Goal: Task Accomplishment & Management: Complete application form

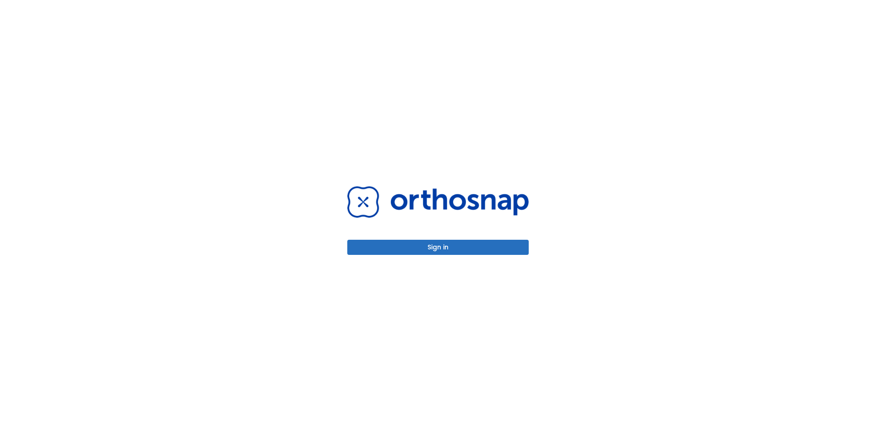
click at [424, 245] on button "Sign in" at bounding box center [437, 247] width 181 height 15
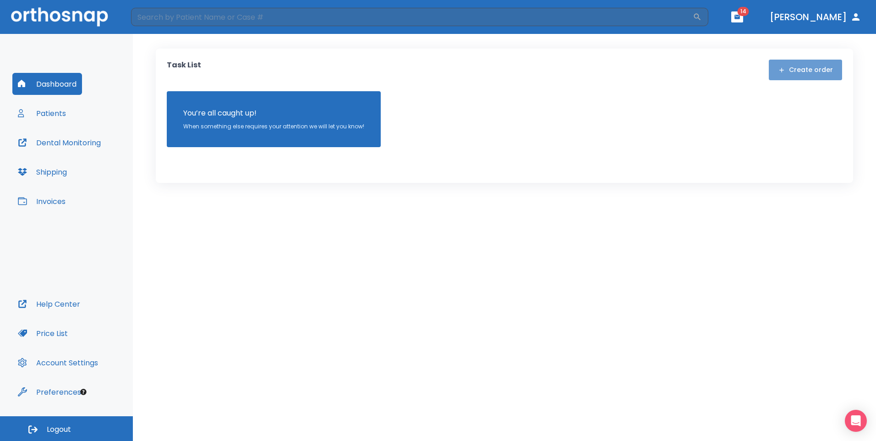
click at [817, 74] on button "Create order" at bounding box center [804, 70] width 73 height 21
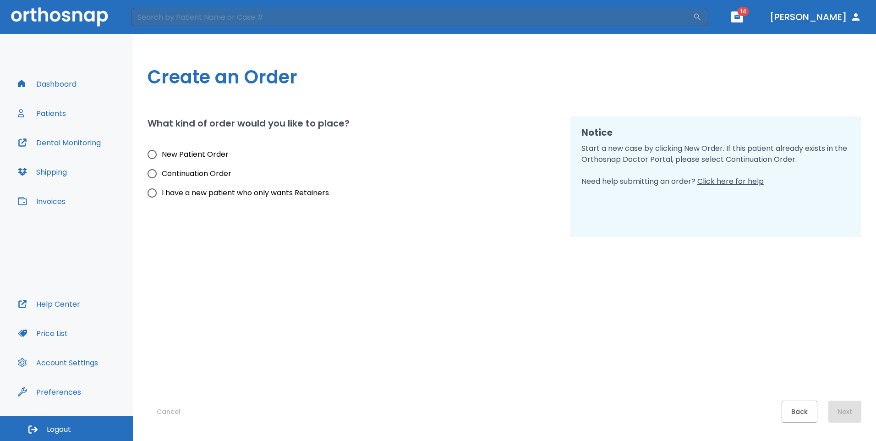
click at [152, 191] on input "I have a new patient who only wants Retainers" at bounding box center [151, 192] width 19 height 19
radio input "true"
click at [843, 409] on button "Next" at bounding box center [844, 411] width 33 height 22
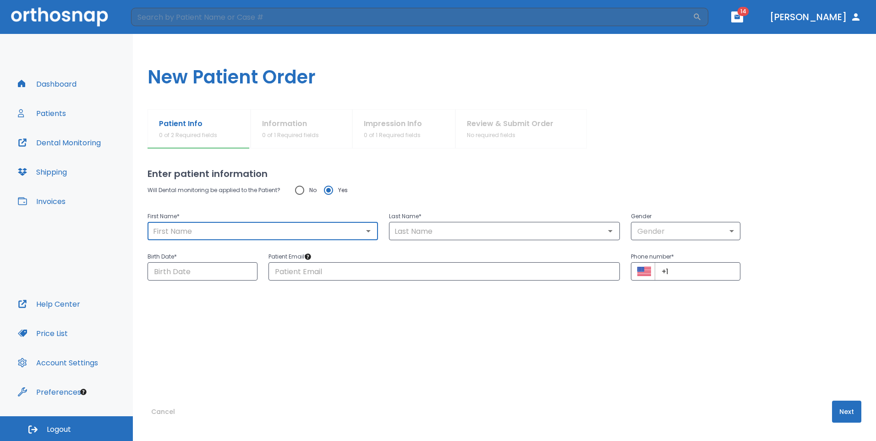
click at [212, 231] on input "text" at bounding box center [262, 230] width 225 height 13
type input "[PERSON_NAME]"
click at [452, 233] on input "text" at bounding box center [504, 230] width 225 height 13
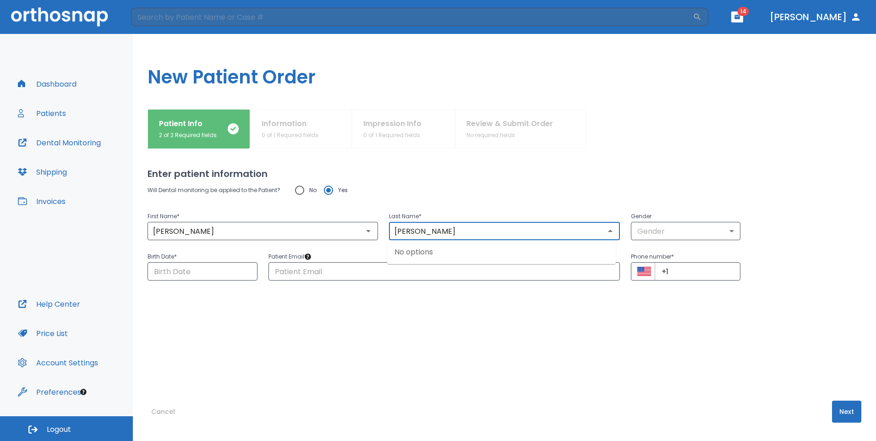
type input "[PERSON_NAME]"
click at [664, 224] on body "​ 14 [PERSON_NAME] Dashboard Patients Dental Monitoring Shipping Invoices Help …" at bounding box center [438, 220] width 876 height 441
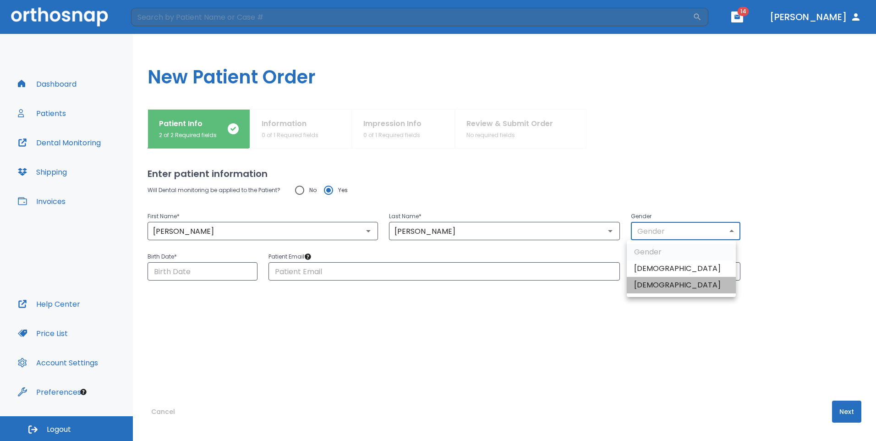
click at [658, 286] on li "[DEMOGRAPHIC_DATA]" at bounding box center [680, 285] width 109 height 16
type input "0"
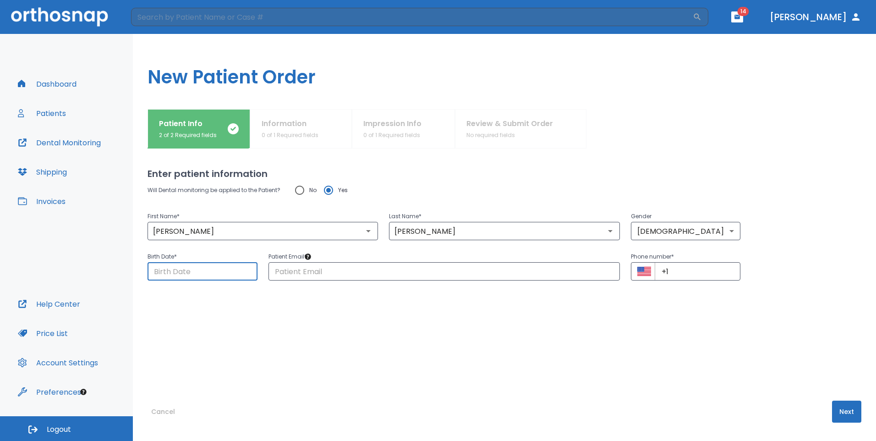
click at [174, 273] on input "Choose date" at bounding box center [202, 271] width 110 height 18
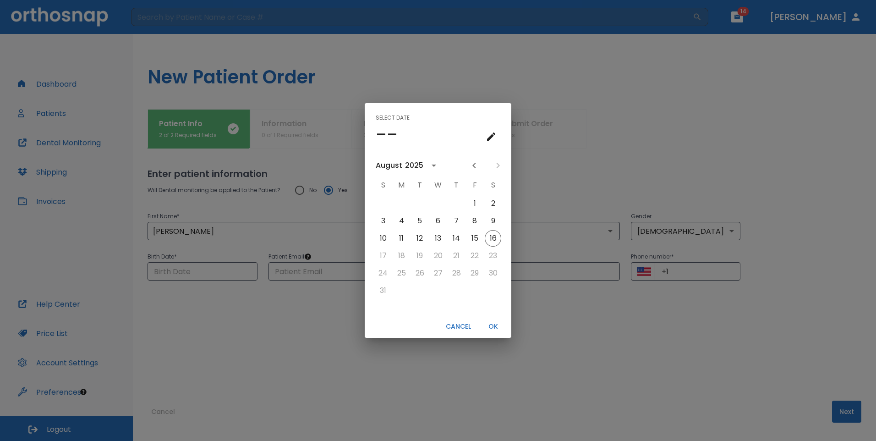
click at [166, 273] on div "Select date –– August 2025 S M T W T F S 1 2 3 4 5 6 7 8 9 10 11 12 13 14 15 16…" at bounding box center [438, 220] width 876 height 441
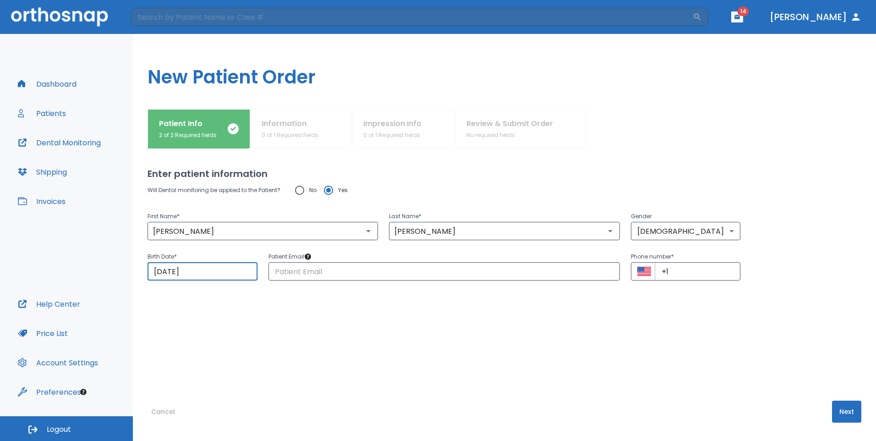
drag, startPoint x: 223, startPoint y: 272, endPoint x: 6, endPoint y: 272, distance: 217.1
click at [6, 272] on div "Dashboard Patients Dental Monitoring Shipping Invoices Help Center Price List A…" at bounding box center [438, 237] width 876 height 407
click at [190, 274] on input "08/16/2025" at bounding box center [202, 271] width 110 height 18
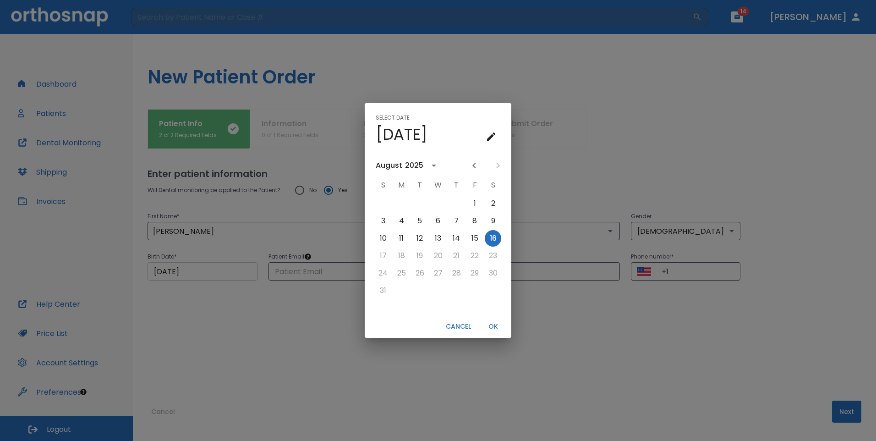
click at [190, 274] on div "Select date Sat, Aug 16 August 2025 S M T W T F S 1 2 3 4 5 6 7 8 9 10 11 12 13…" at bounding box center [438, 220] width 876 height 441
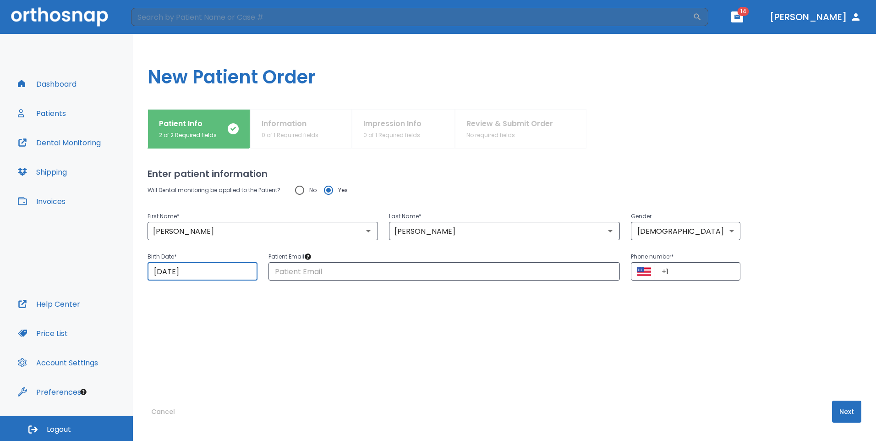
click at [190, 274] on input "08/16/2025" at bounding box center [202, 271] width 110 height 18
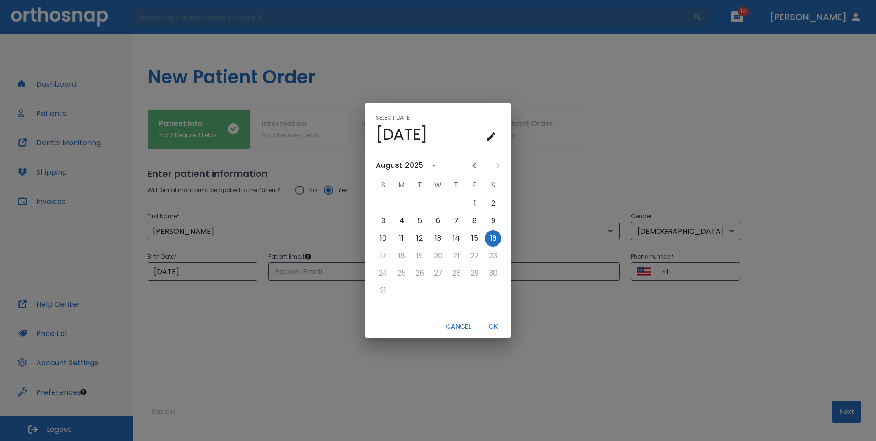
click at [475, 169] on icon "Previous month" at bounding box center [473, 165] width 11 height 11
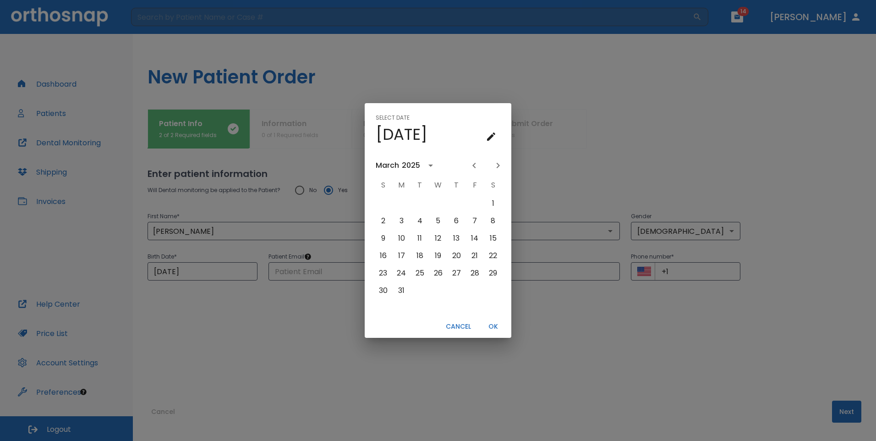
click at [475, 169] on icon "Previous month" at bounding box center [473, 165] width 11 height 11
click at [407, 165] on div "February" at bounding box center [392, 165] width 33 height 11
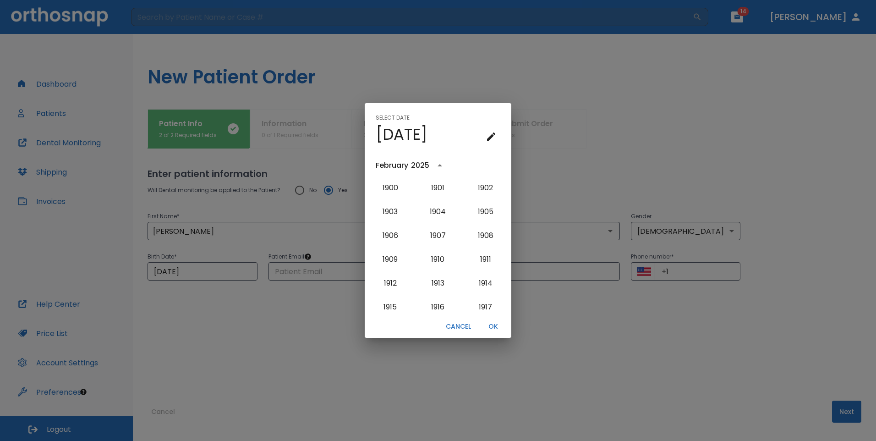
scroll to position [919, 0]
click at [431, 164] on div "2025" at bounding box center [421, 165] width 21 height 11
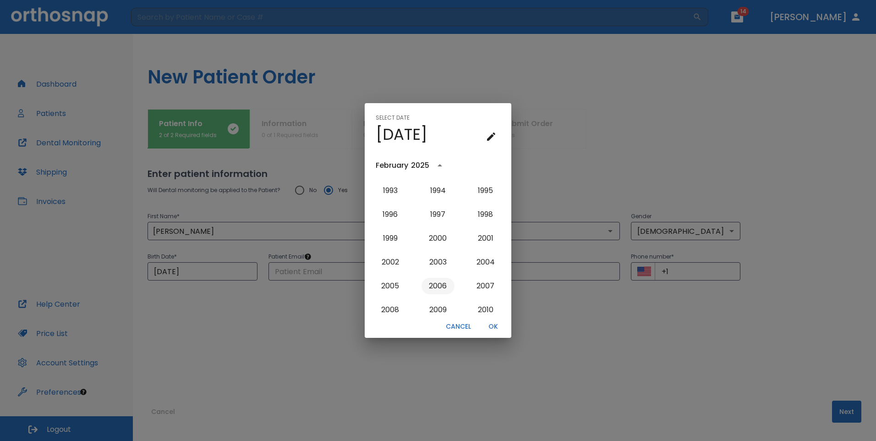
click at [437, 286] on button "2006" at bounding box center [437, 286] width 33 height 16
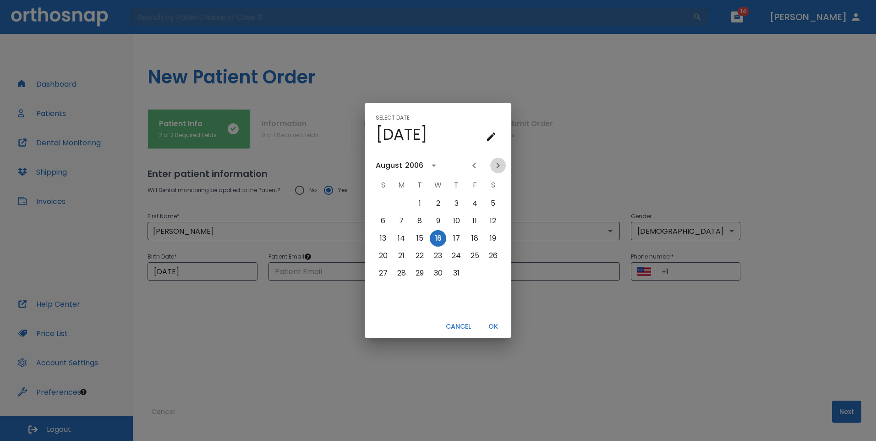
click at [497, 163] on icon "Next month" at bounding box center [497, 165] width 3 height 5
click at [496, 223] on button "9" at bounding box center [493, 220] width 16 height 16
click at [479, 237] on button "15" at bounding box center [474, 238] width 16 height 16
type input "09/15/2006"
click at [494, 324] on button "OK" at bounding box center [492, 326] width 29 height 15
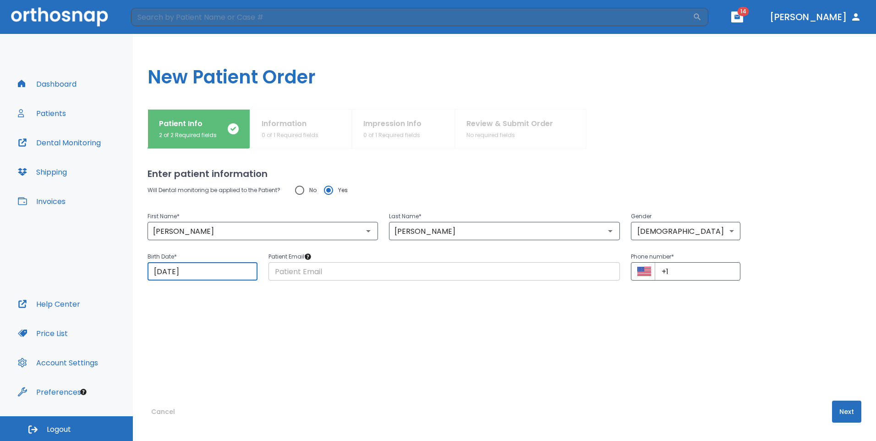
click at [308, 275] on input "text" at bounding box center [443, 271] width 351 height 18
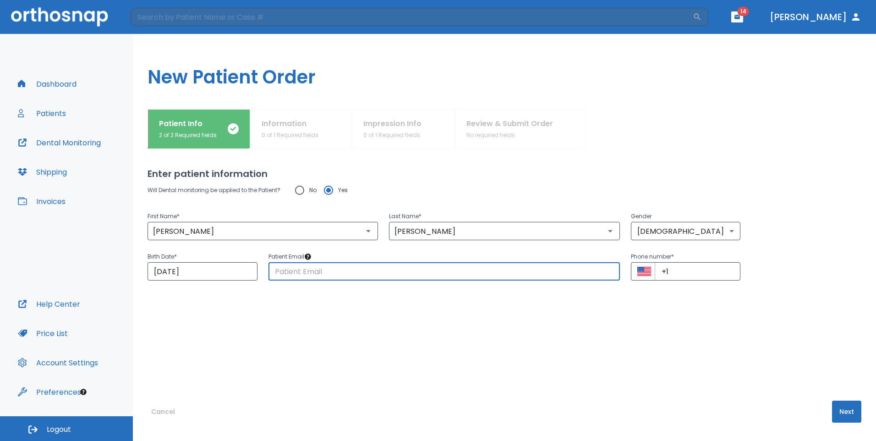
type input "khuynhdds@yahoo.com"
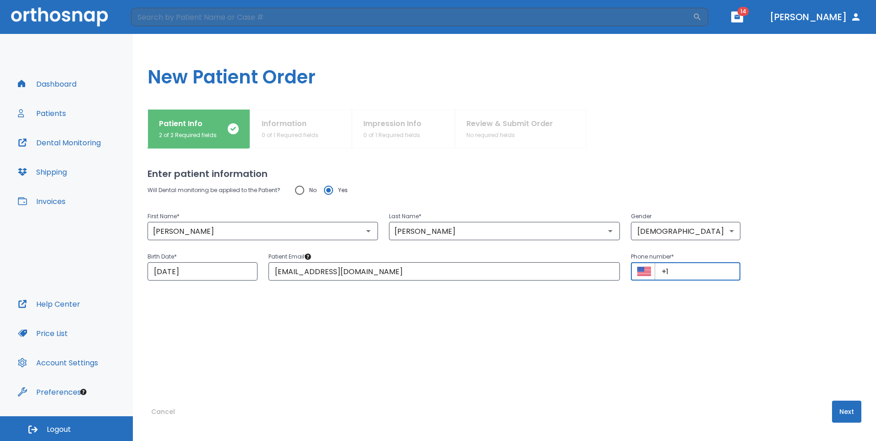
click at [679, 272] on input "+1" at bounding box center [697, 271] width 86 height 18
type input "+1 (410) 900-3439"
click at [840, 408] on button "Next" at bounding box center [846, 411] width 29 height 22
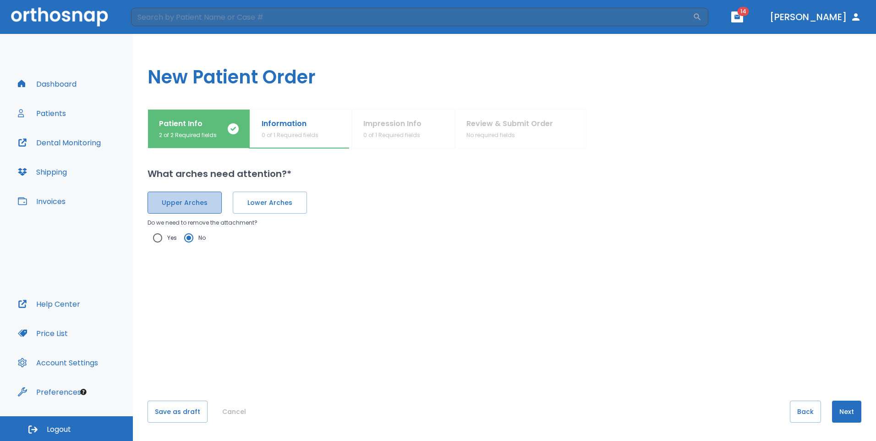
click at [190, 201] on span "Upper Arches" at bounding box center [184, 203] width 55 height 10
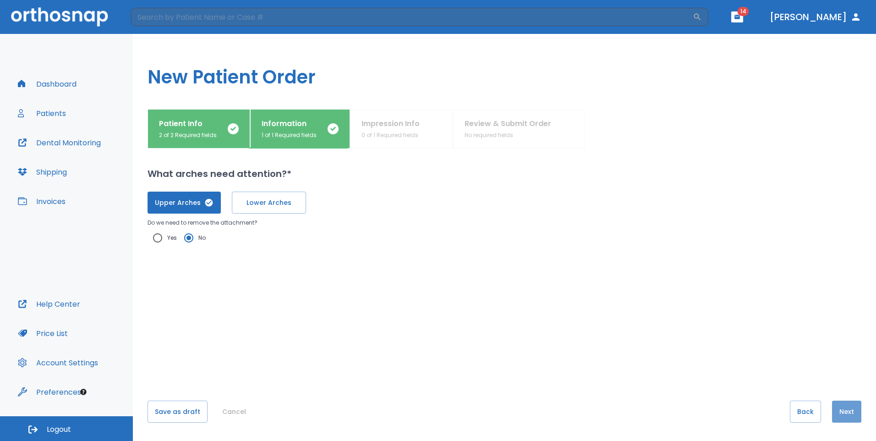
click at [847, 408] on button "Next" at bounding box center [846, 411] width 29 height 22
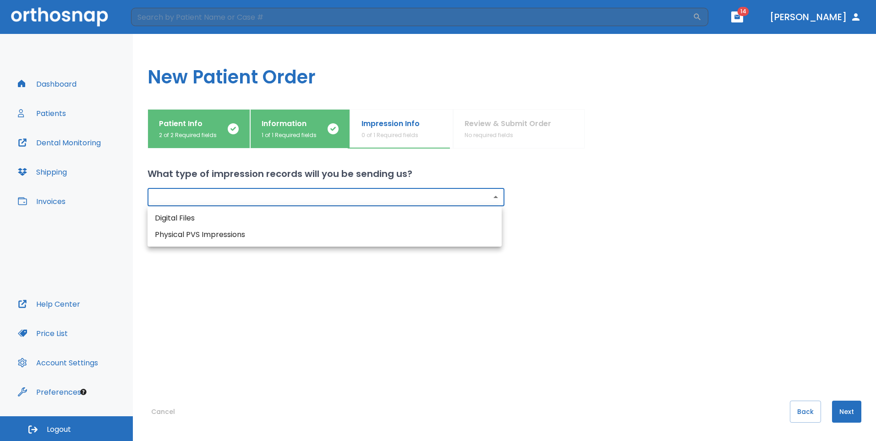
click at [252, 198] on body "​ 14 Dr. Huynh Dashboard Patients Dental Monitoring Shipping Invoices Help Cent…" at bounding box center [438, 220] width 876 height 441
click at [202, 234] on li "Physical PVS Impressions" at bounding box center [324, 234] width 354 height 16
type input "physical"
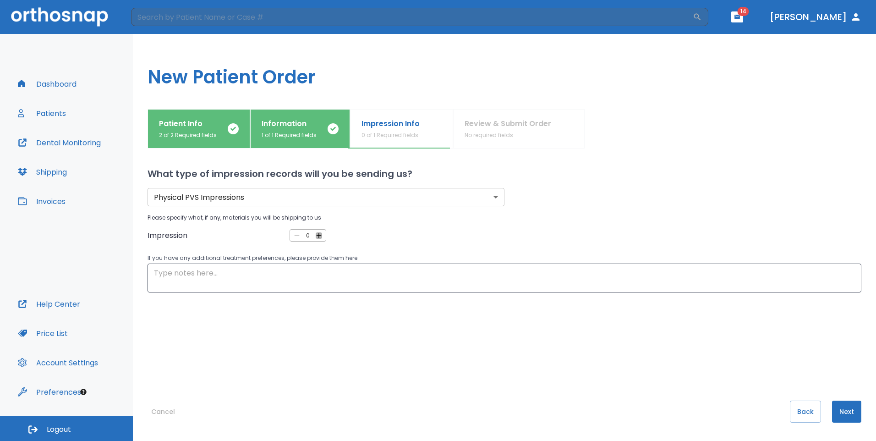
click at [316, 236] on icon "button" at bounding box center [319, 235] width 8 height 8
type input "1"
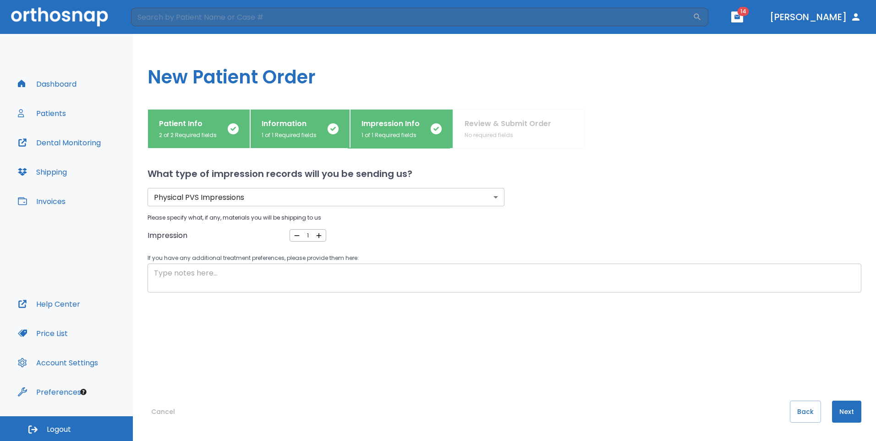
click at [179, 276] on textarea at bounding box center [504, 277] width 701 height 21
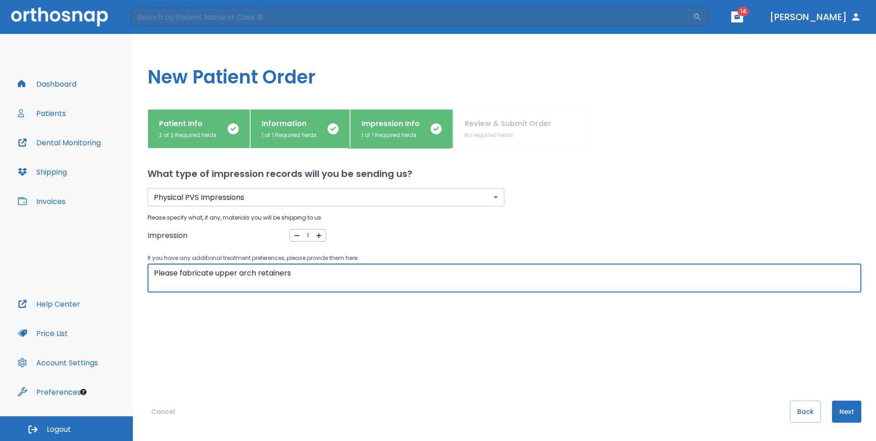
click at [215, 275] on textarea "Please fabricate upper arch retainers" at bounding box center [504, 277] width 701 height 21
drag, startPoint x: 216, startPoint y: 274, endPoint x: 347, endPoint y: 269, distance: 131.5
click at [347, 269] on textarea "Please fabricate upper arch retainers" at bounding box center [504, 277] width 701 height 21
type textarea "Please fabricate 2 retainers for the upper arch only! Thank you."
click at [844, 418] on button "Next" at bounding box center [846, 411] width 29 height 22
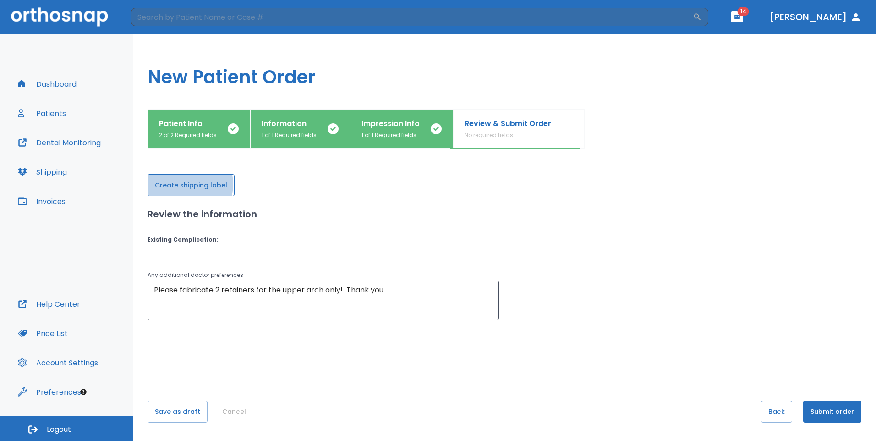
click at [185, 184] on button "Create shipping label" at bounding box center [190, 185] width 87 height 22
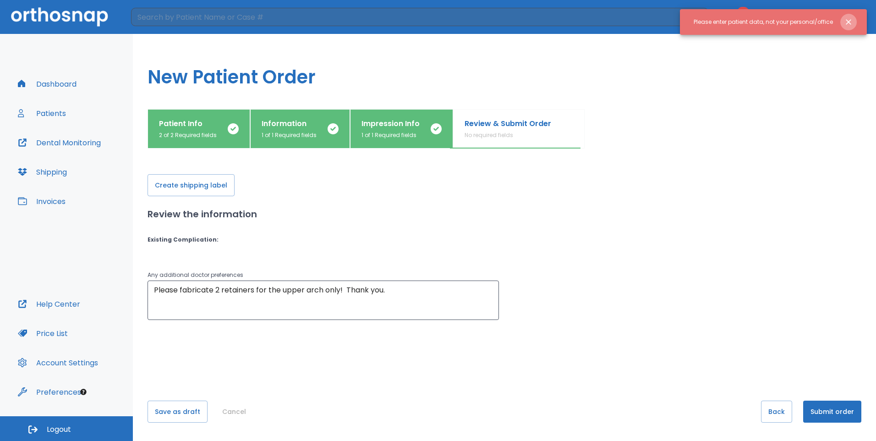
click at [849, 23] on icon "Close notification" at bounding box center [847, 21] width 5 height 5
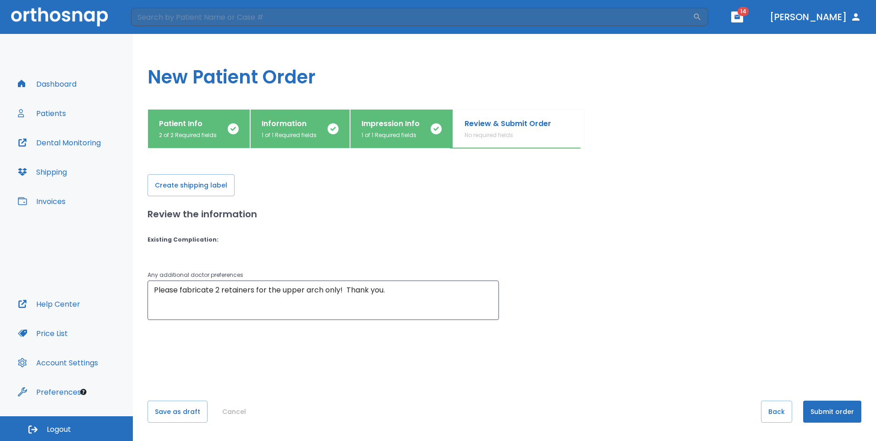
click at [500, 122] on p "Review & Submit Order" at bounding box center [507, 123] width 87 height 11
click at [749, 12] on span "14" at bounding box center [742, 11] width 11 height 9
click at [740, 17] on icon "button" at bounding box center [736, 17] width 5 height 4
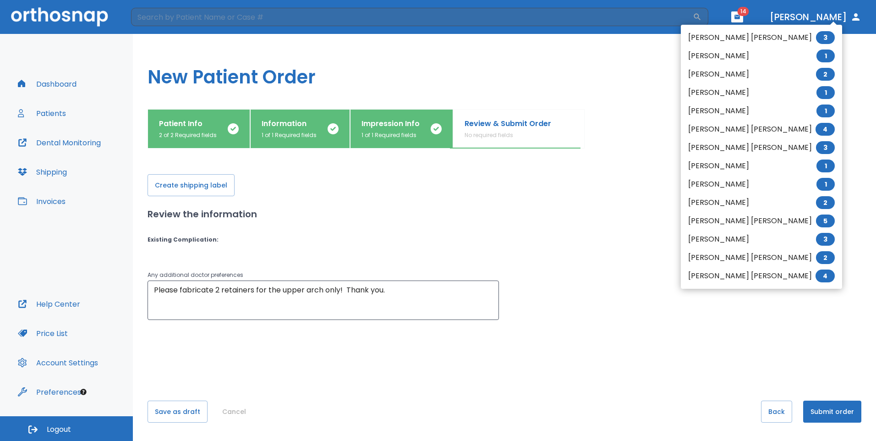
click at [834, 132] on div at bounding box center [438, 220] width 876 height 441
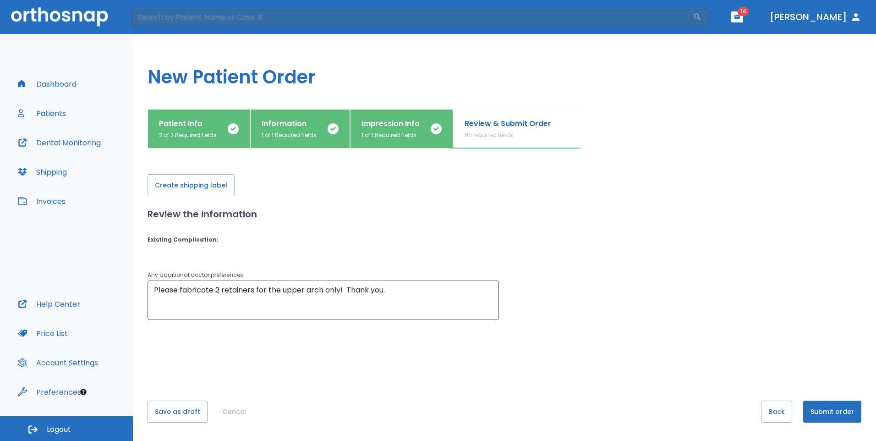
click at [825, 411] on button "Submit order" at bounding box center [832, 411] width 58 height 22
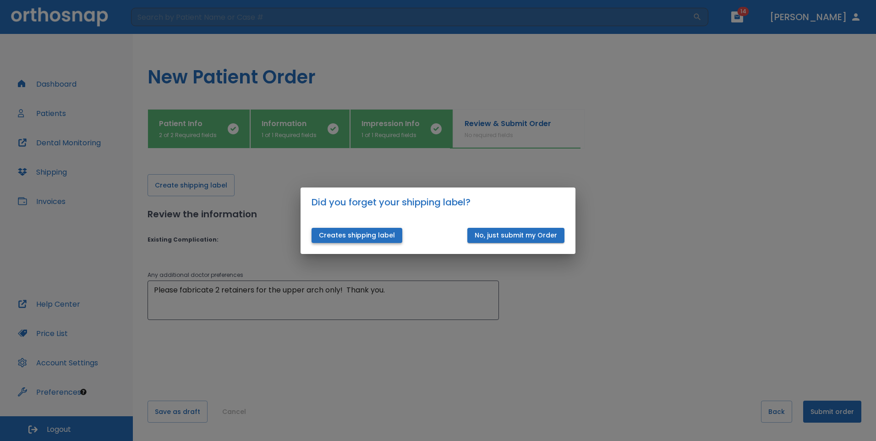
click at [378, 239] on button "Creates shipping label" at bounding box center [356, 235] width 91 height 15
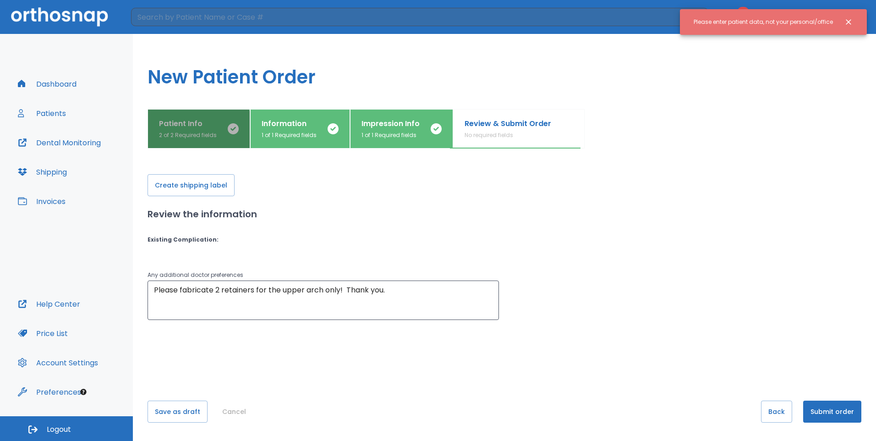
click at [191, 134] on p "2 of 2 Required fields" at bounding box center [188, 135] width 58 height 8
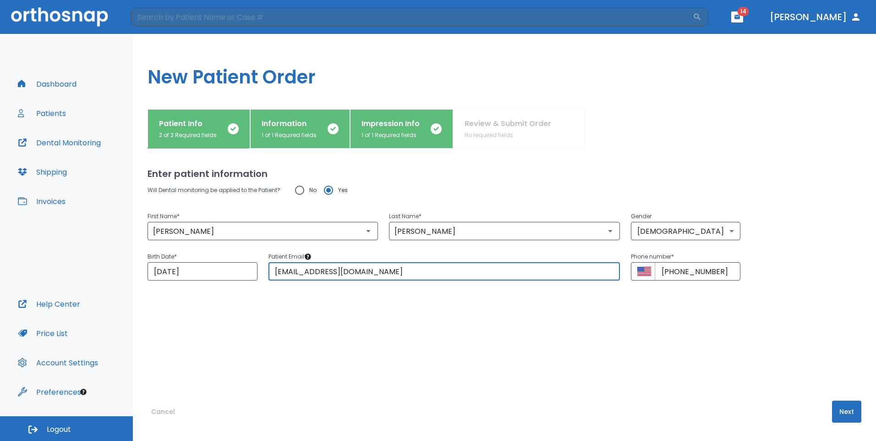
drag, startPoint x: 387, startPoint y: 271, endPoint x: 170, endPoint y: 309, distance: 220.4
click at [168, 308] on div "Will Dental monitoring be applied to the Patient? No Yes First Name * Sophia ​ …" at bounding box center [503, 271] width 713 height 183
click at [836, 408] on button "Next" at bounding box center [846, 411] width 29 height 22
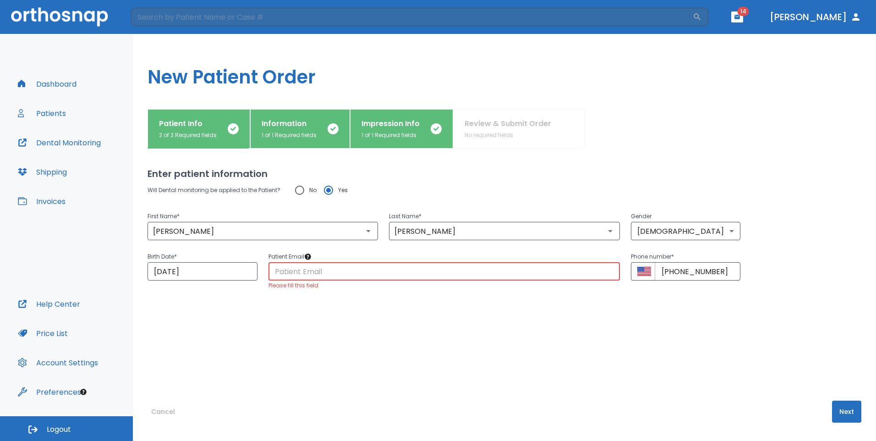
click at [336, 271] on input "text" at bounding box center [443, 271] width 351 height 18
click at [526, 403] on div "Cancel Next" at bounding box center [503, 420] width 713 height 40
click at [570, 406] on div "Cancel Next" at bounding box center [503, 420] width 713 height 40
click at [504, 132] on div "Patient Info 2 of 2 Required fields Information 1 of 1 Required fields Impressi…" at bounding box center [503, 128] width 713 height 39
click at [839, 406] on button "Next" at bounding box center [846, 411] width 29 height 22
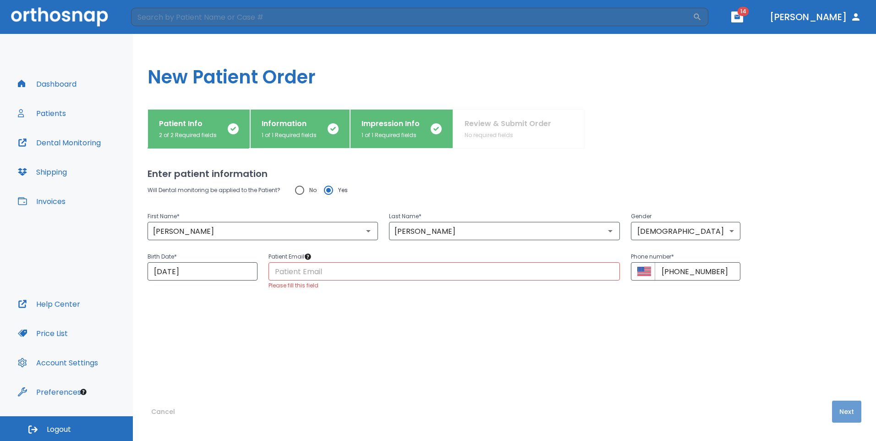
click at [841, 408] on button "Next" at bounding box center [846, 411] width 29 height 22
click at [345, 340] on div "Will Dental monitoring be applied to the Patient? No Yes First Name * Sophia ​ …" at bounding box center [503, 271] width 713 height 183
click at [323, 276] on input "text" at bounding box center [443, 271] width 351 height 18
type input "khuynhdds@yahoo.com"
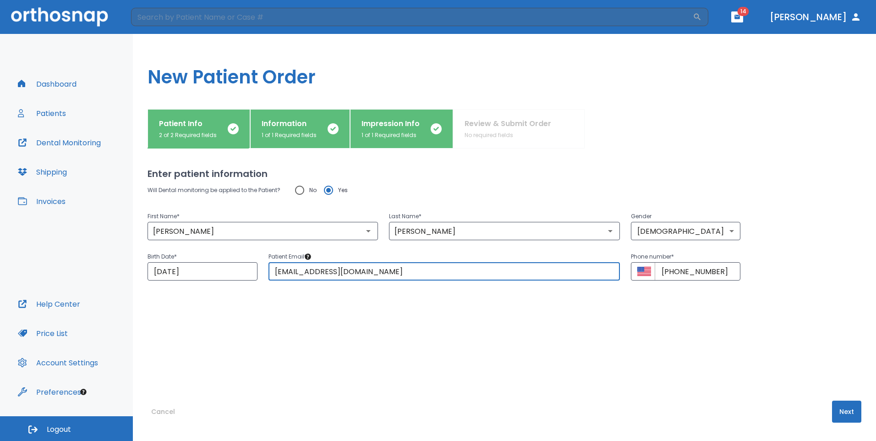
click at [836, 407] on button "Next" at bounding box center [846, 411] width 29 height 22
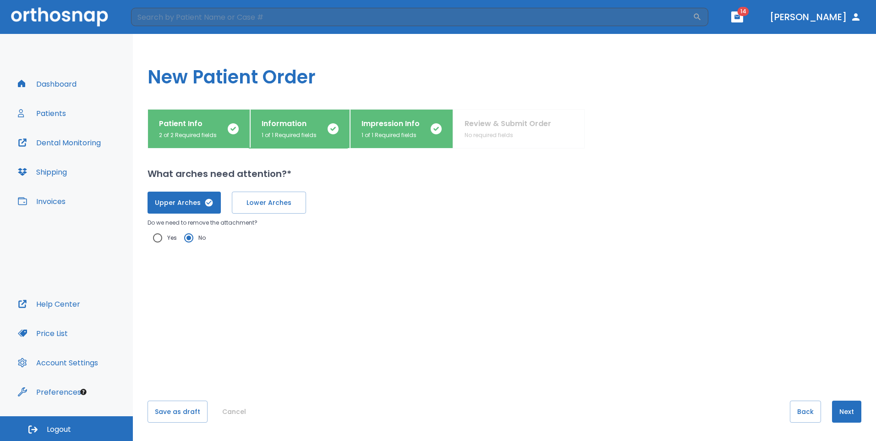
click at [840, 415] on button "Next" at bounding box center [846, 411] width 29 height 22
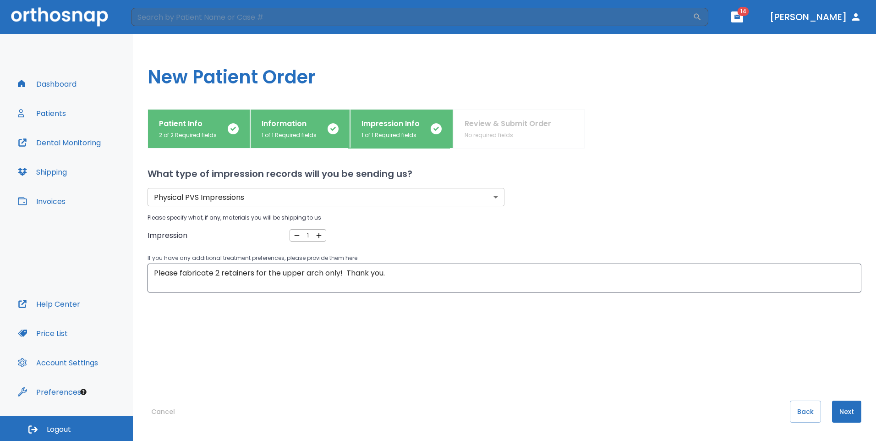
click at [842, 414] on button "Next" at bounding box center [846, 411] width 29 height 22
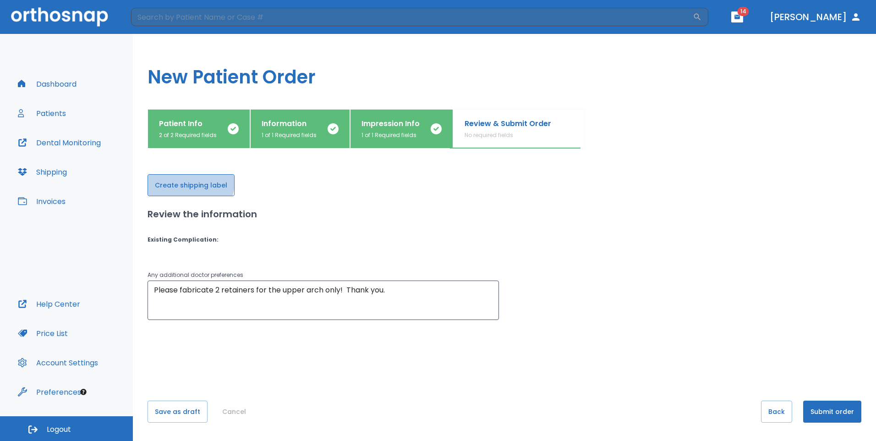
click at [190, 183] on button "Create shipping label" at bounding box center [190, 185] width 87 height 22
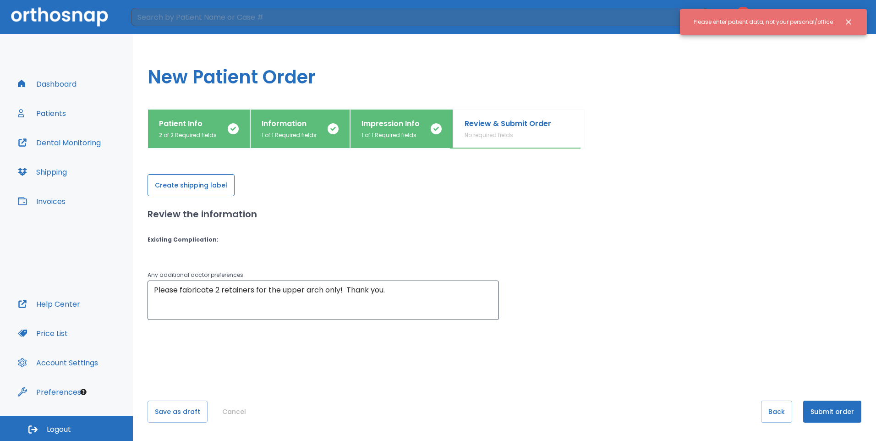
click at [213, 183] on button "Create shipping label" at bounding box center [190, 185] width 87 height 22
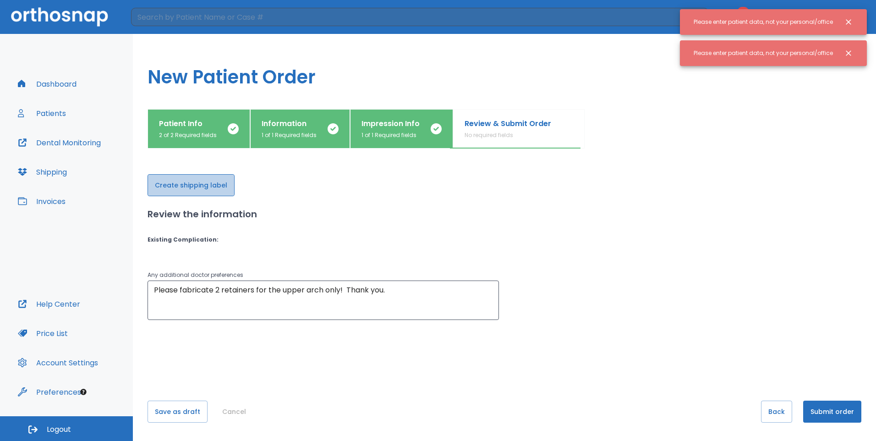
click at [213, 183] on button "Create shipping label" at bounding box center [190, 185] width 87 height 22
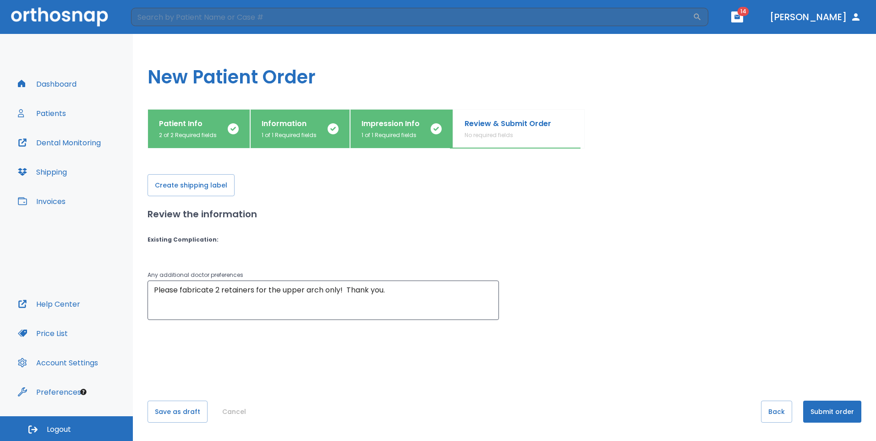
click at [209, 125] on p "Patient Info" at bounding box center [188, 123] width 58 height 11
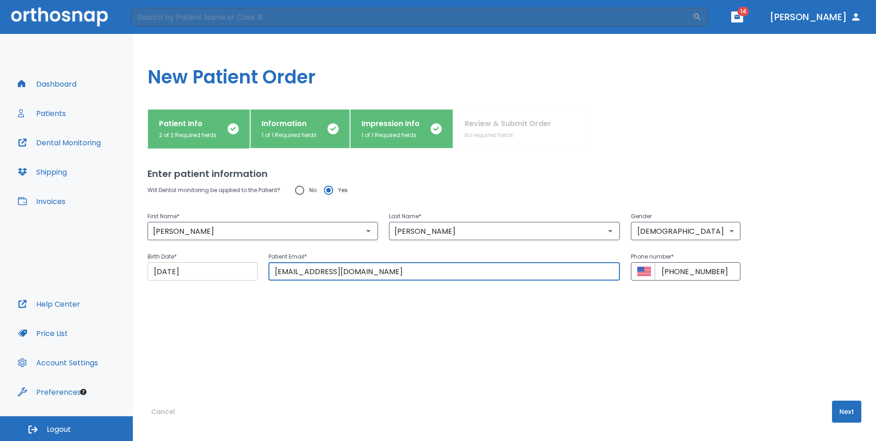
drag, startPoint x: 399, startPoint y: 275, endPoint x: 213, endPoint y: 277, distance: 185.9
click at [213, 277] on div "Birth Date * 09/15/2006 ​ Patient Email * khuynhdds@yahoo.com ​ Phone number * …" at bounding box center [498, 260] width 724 height 40
type input "sun1ying3@gmail.com"
click at [303, 190] on input "No" at bounding box center [299, 189] width 19 height 19
radio input "true"
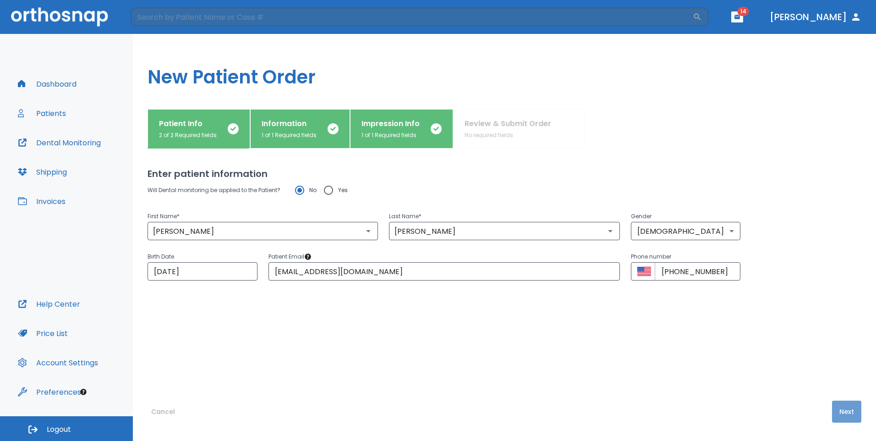
click at [842, 407] on button "Next" at bounding box center [846, 411] width 29 height 22
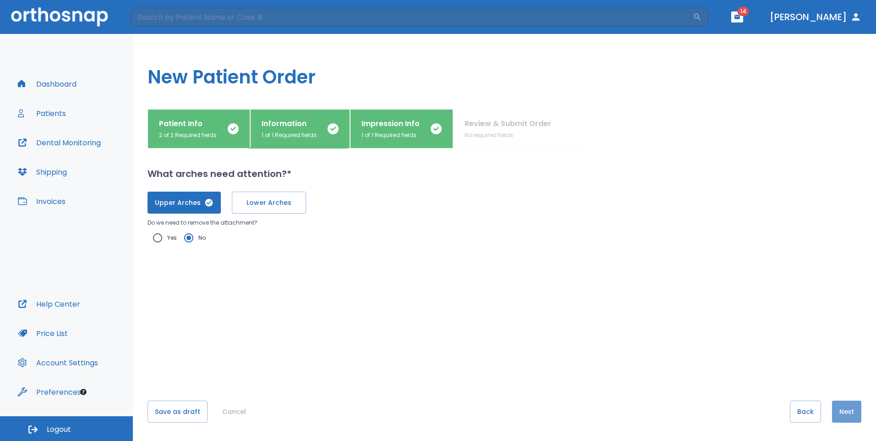
click at [842, 412] on button "Next" at bounding box center [846, 411] width 29 height 22
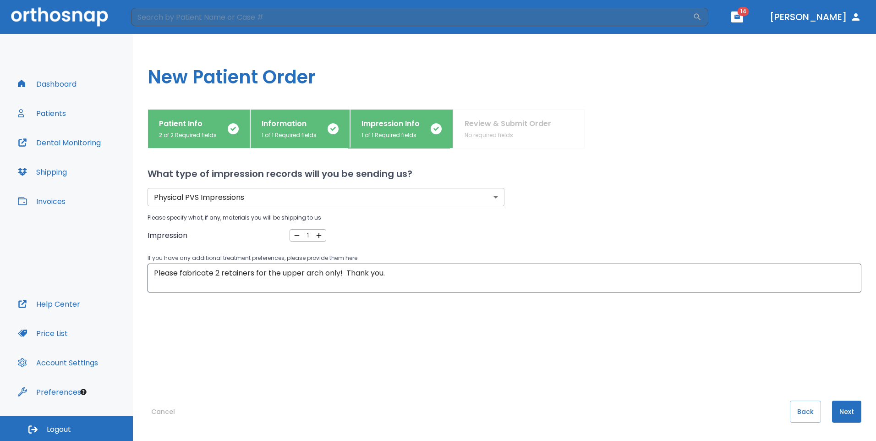
click at [848, 417] on button "Next" at bounding box center [846, 411] width 29 height 22
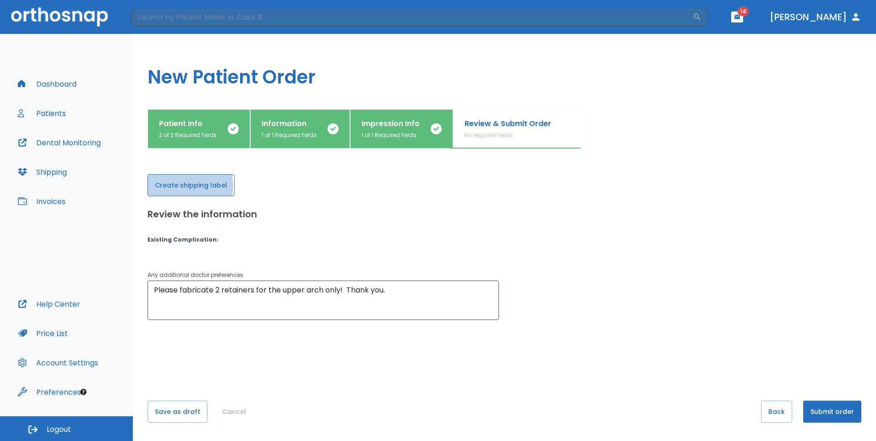
click at [181, 186] on button "Create shipping label" at bounding box center [190, 185] width 87 height 22
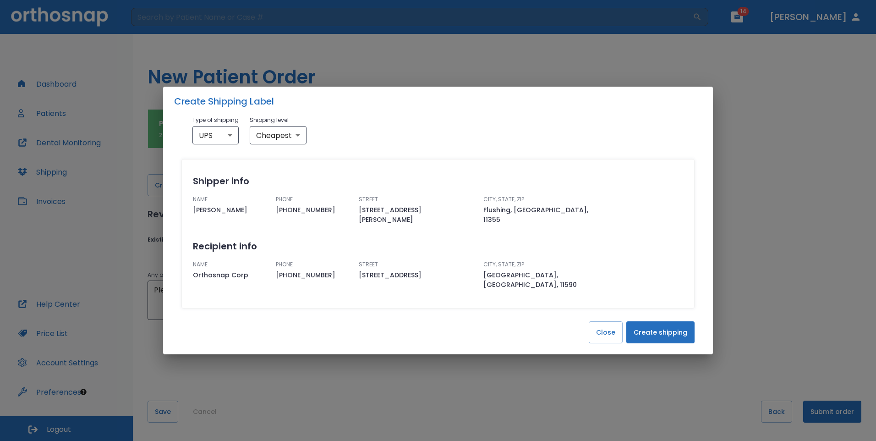
click at [654, 325] on button "Create shipping" at bounding box center [660, 332] width 68 height 22
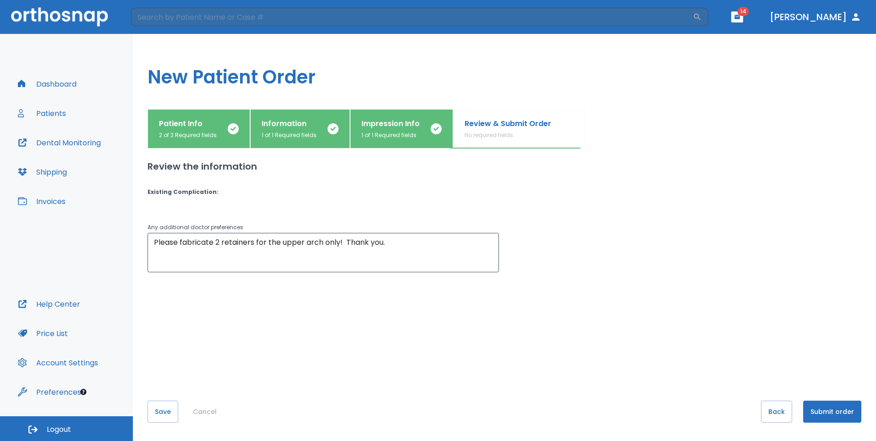
click at [832, 406] on button "Submit order" at bounding box center [832, 411] width 58 height 22
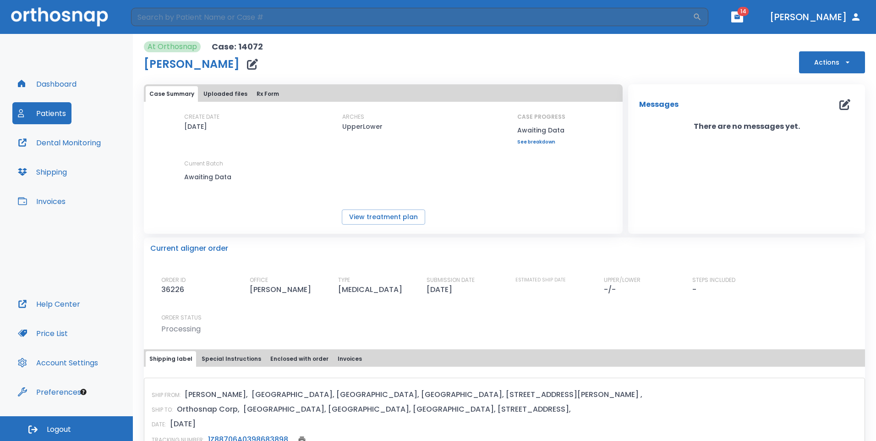
click at [838, 18] on button "Dr. Huynh" at bounding box center [815, 17] width 99 height 16
click at [838, 19] on button "Dr. Huynh" at bounding box center [815, 17] width 99 height 16
click at [846, 67] on button "Actions" at bounding box center [832, 62] width 66 height 22
click at [37, 421] on div at bounding box center [438, 220] width 876 height 441
click at [38, 425] on button "Logout" at bounding box center [66, 428] width 133 height 25
